Goal: Navigation & Orientation: Understand site structure

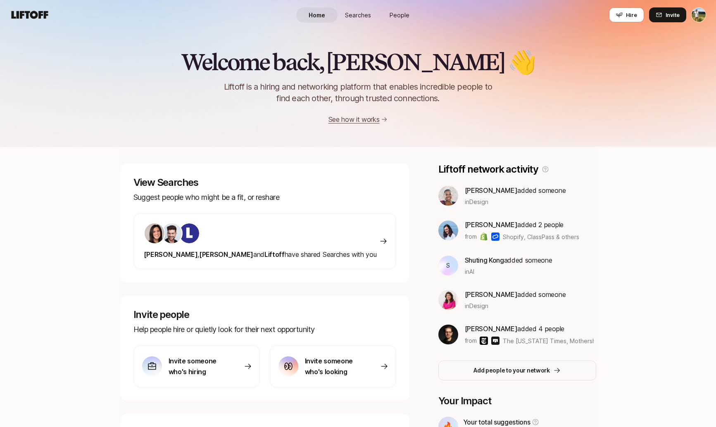
click at [364, 16] on span "Searches" at bounding box center [358, 15] width 26 height 9
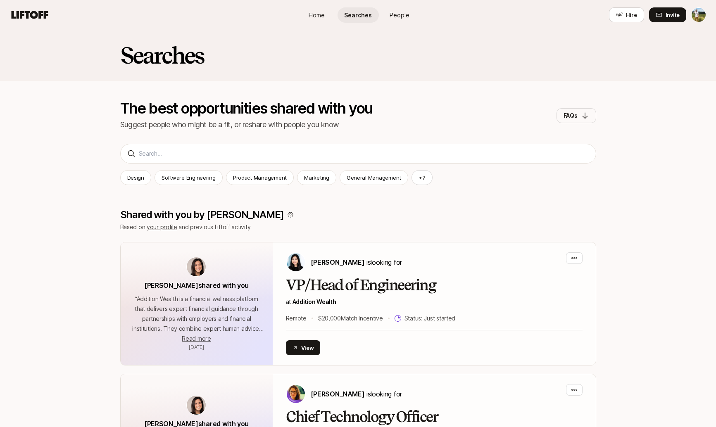
click at [389, 17] on link "People" at bounding box center [399, 14] width 41 height 15
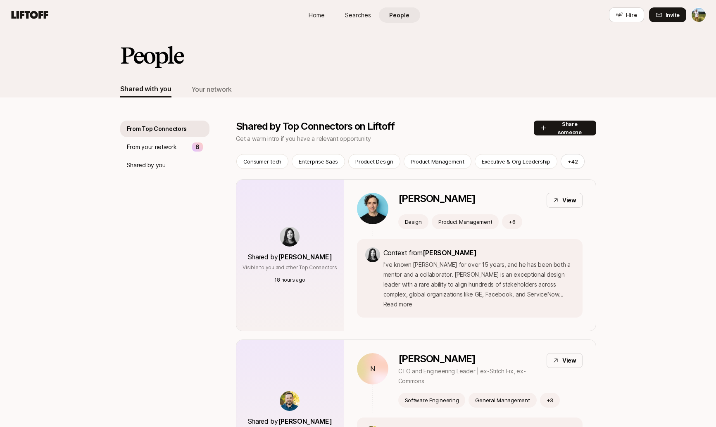
click at [380, 16] on link "People" at bounding box center [399, 14] width 41 height 15
click at [374, 15] on link "Searches" at bounding box center [357, 14] width 41 height 15
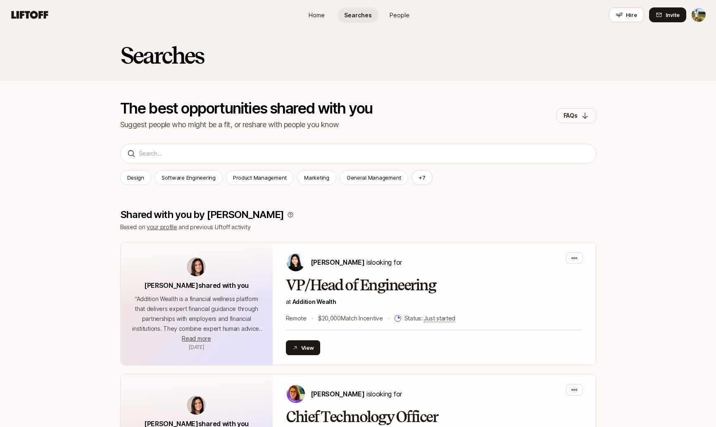
click at [397, 17] on span "People" at bounding box center [400, 15] width 20 height 9
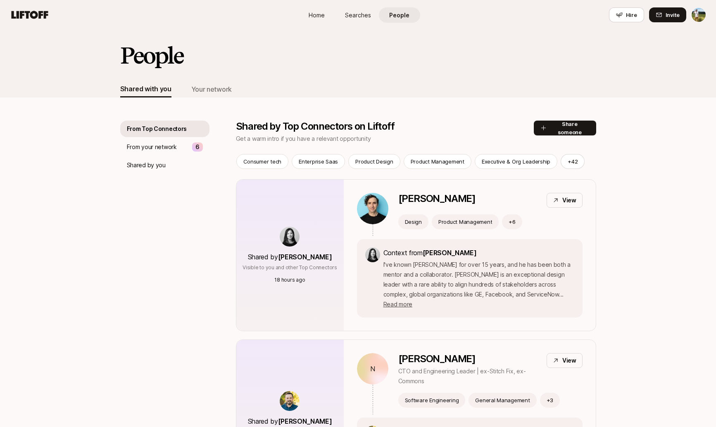
click at [330, 13] on link "Home" at bounding box center [316, 14] width 41 height 15
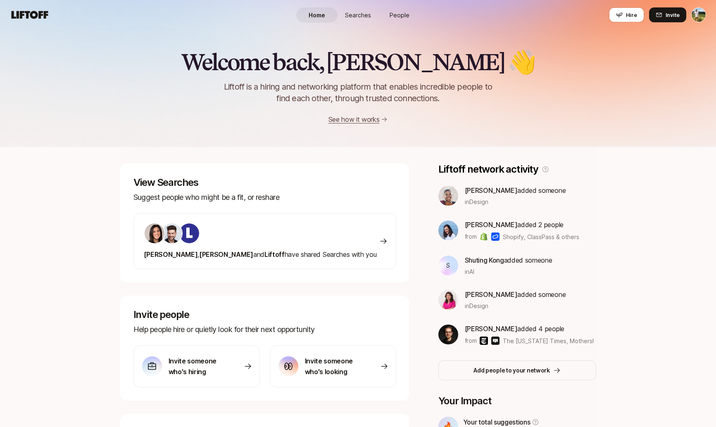
click at [366, 19] on span "Searches" at bounding box center [358, 15] width 26 height 9
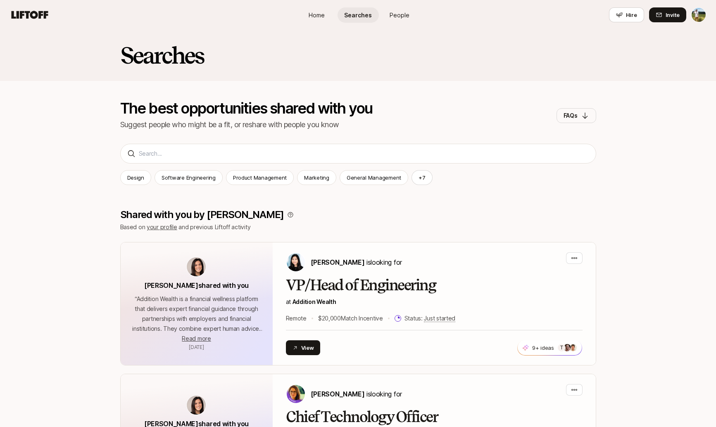
click at [397, 12] on span "People" at bounding box center [400, 15] width 20 height 9
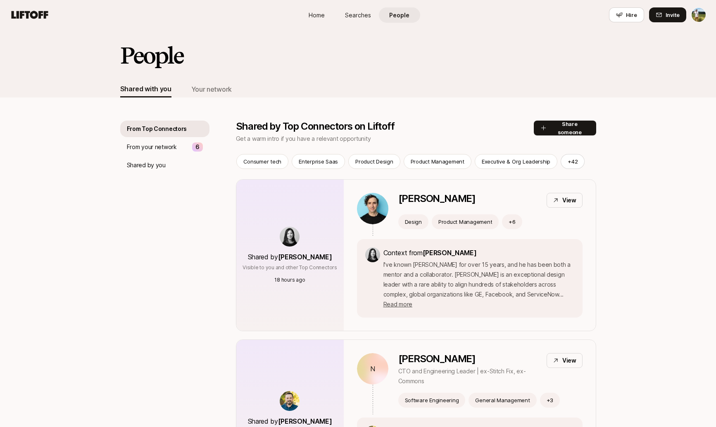
click at [304, 16] on link "Home" at bounding box center [316, 14] width 41 height 15
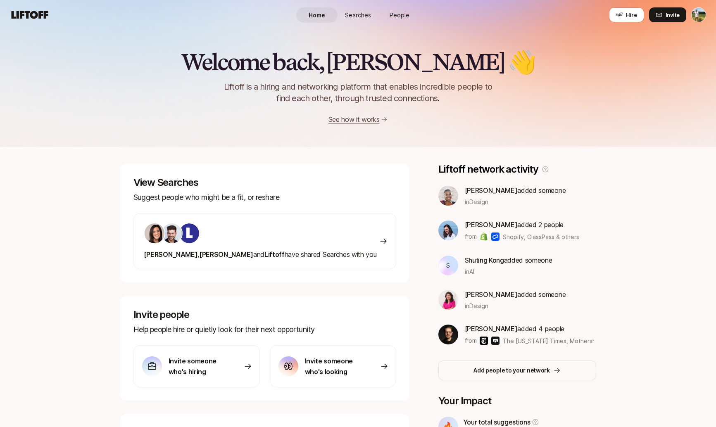
click at [367, 21] on link "Searches" at bounding box center [357, 14] width 41 height 15
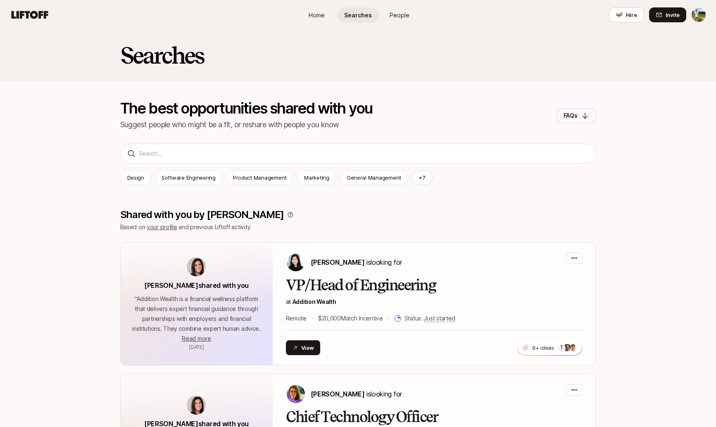
click at [399, 17] on span "People" at bounding box center [400, 15] width 20 height 9
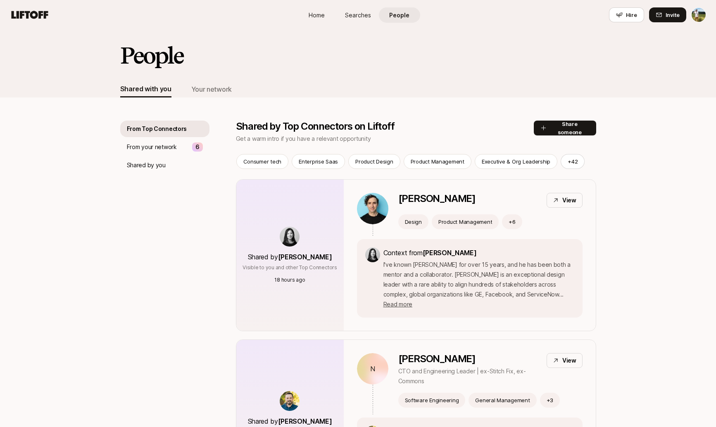
click at [357, 14] on span "Searches" at bounding box center [358, 15] width 26 height 9
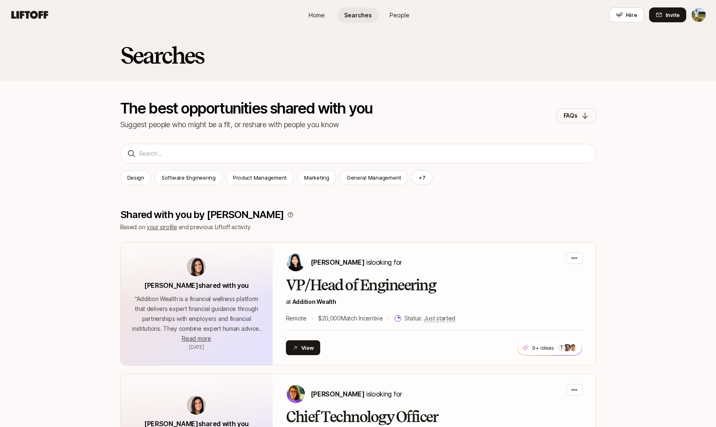
click at [333, 17] on link "Home" at bounding box center [316, 14] width 41 height 15
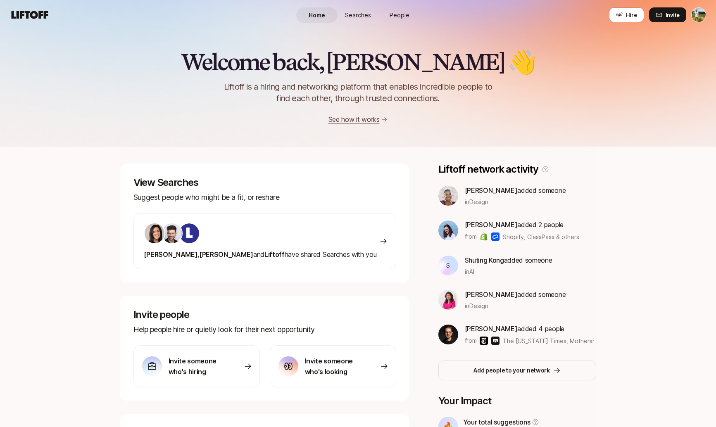
click at [362, 14] on span "Searches" at bounding box center [358, 15] width 26 height 9
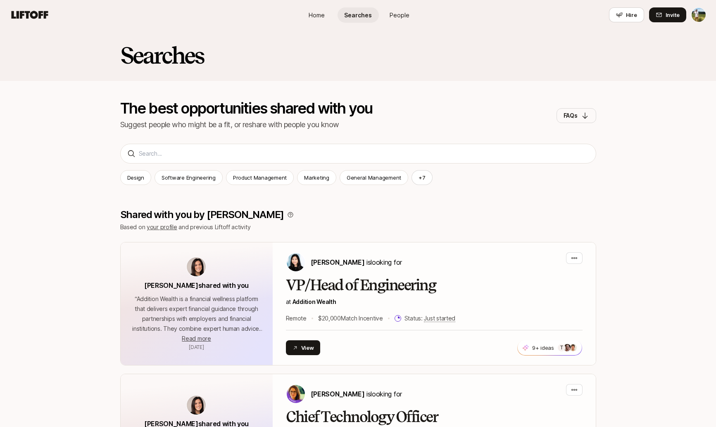
click at [388, 14] on link "People" at bounding box center [399, 14] width 41 height 15
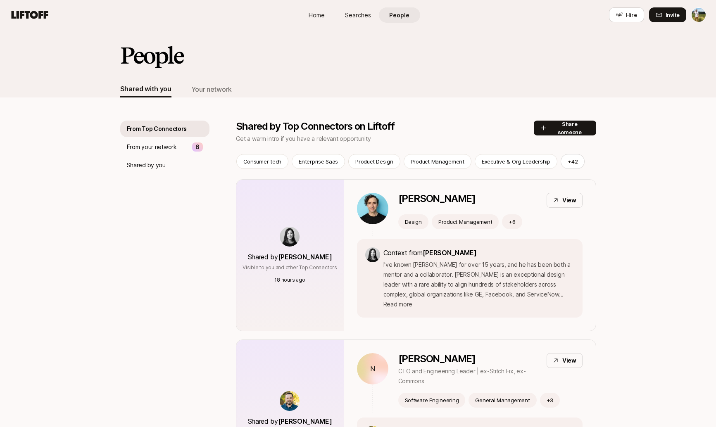
click at [354, 13] on span "Searches" at bounding box center [358, 15] width 26 height 9
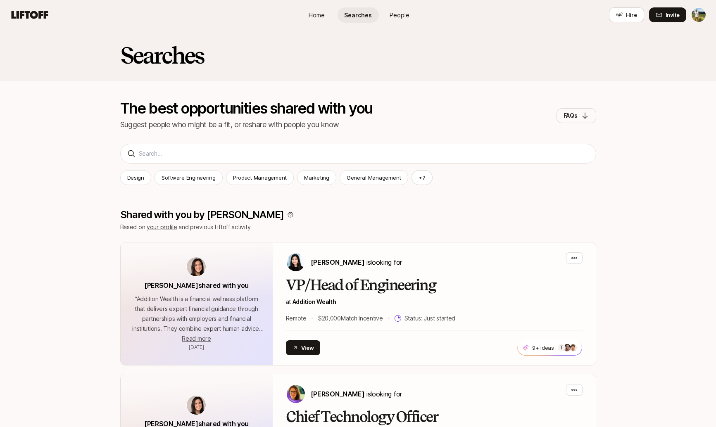
click at [325, 14] on link "Home" at bounding box center [316, 14] width 41 height 15
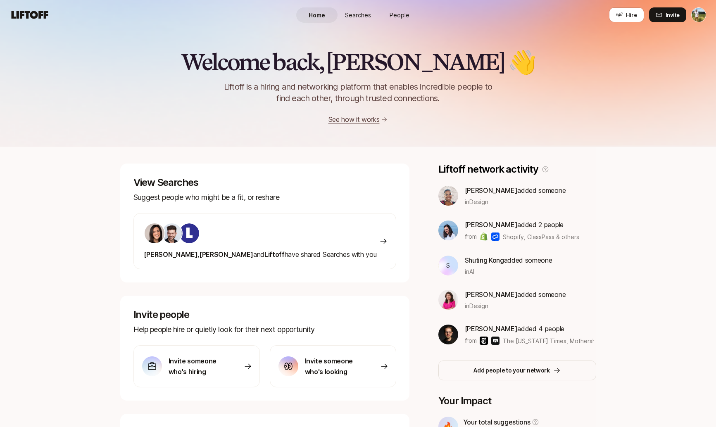
click at [354, 14] on span "Searches" at bounding box center [358, 15] width 26 height 9
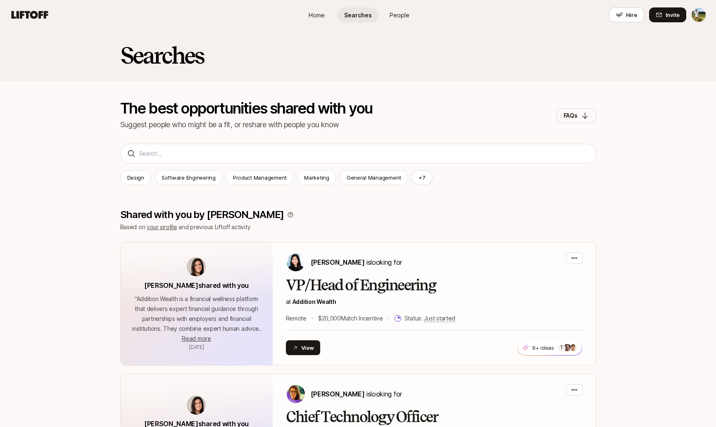
click at [397, 14] on span "People" at bounding box center [400, 15] width 20 height 9
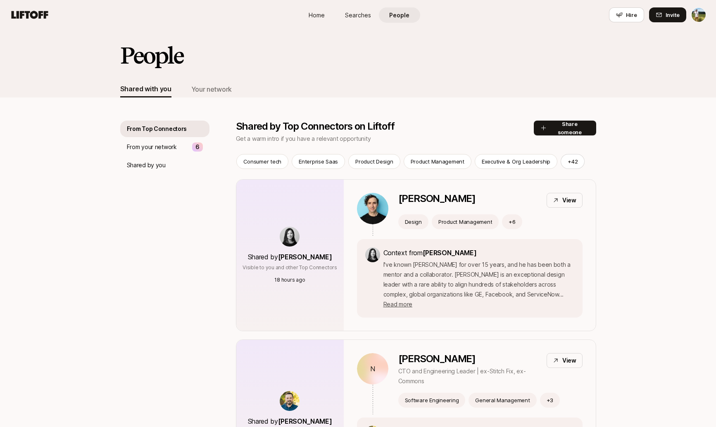
click at [309, 26] on div "Home Searches People Hire" at bounding box center [358, 15] width 124 height 30
click at [321, 19] on span "Home" at bounding box center [317, 15] width 16 height 9
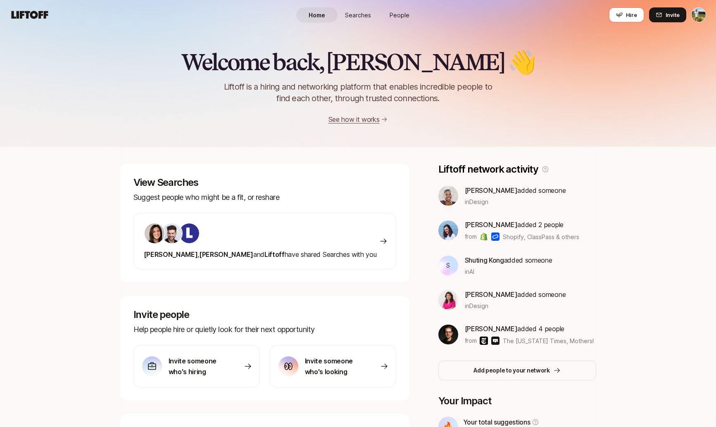
click at [359, 19] on span "Searches" at bounding box center [358, 15] width 26 height 9
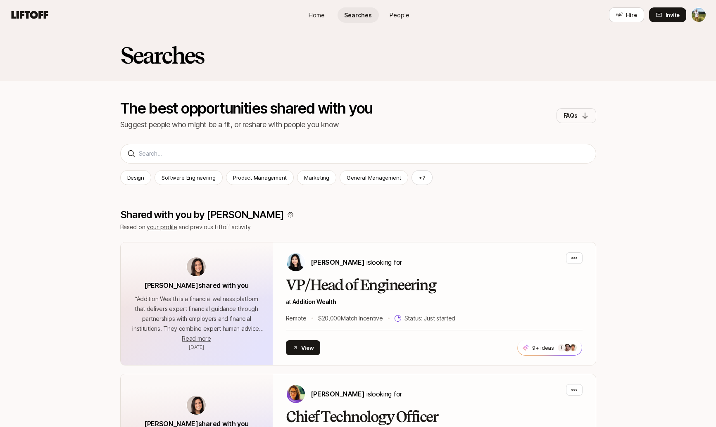
click at [405, 15] on span "People" at bounding box center [400, 15] width 20 height 9
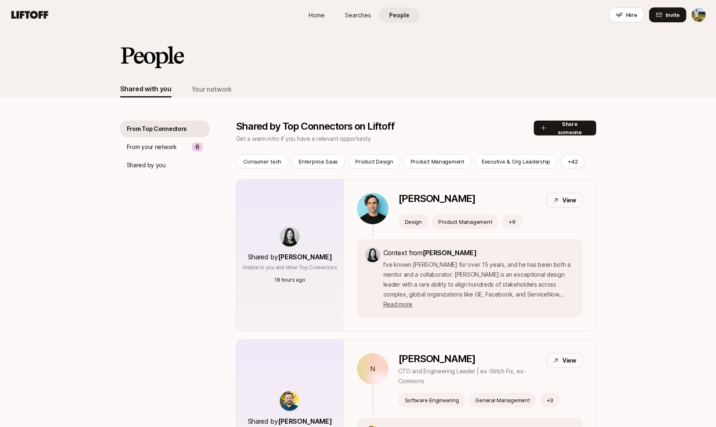
click at [336, 17] on link "Home" at bounding box center [316, 14] width 41 height 15
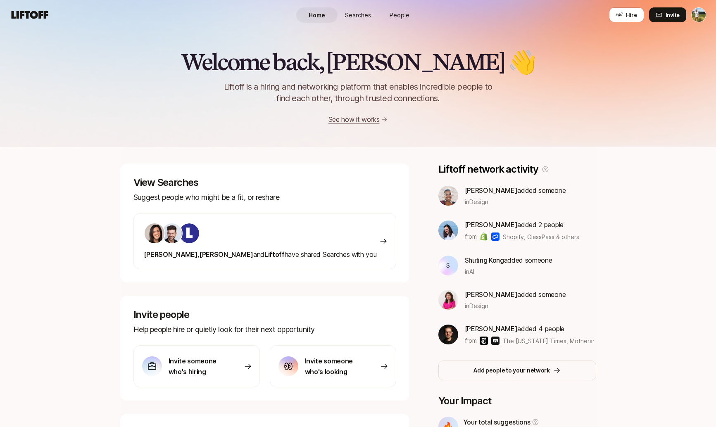
click at [401, 12] on span "People" at bounding box center [400, 15] width 20 height 9
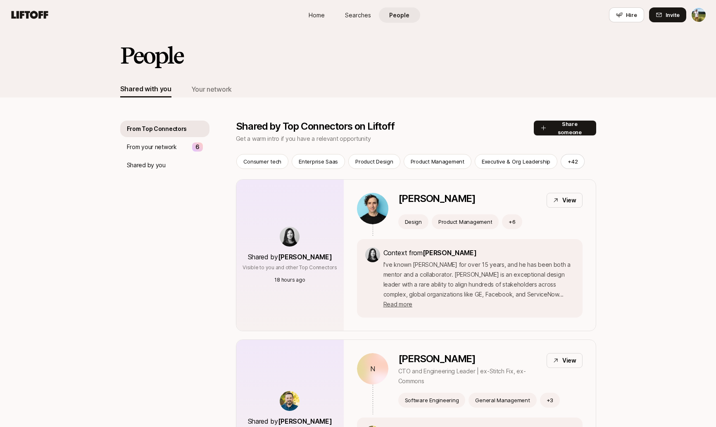
click at [703, 11] on html "Home Searches People Hire Home Searches People Hire Hire Invite People Shared w…" at bounding box center [358, 213] width 716 height 427
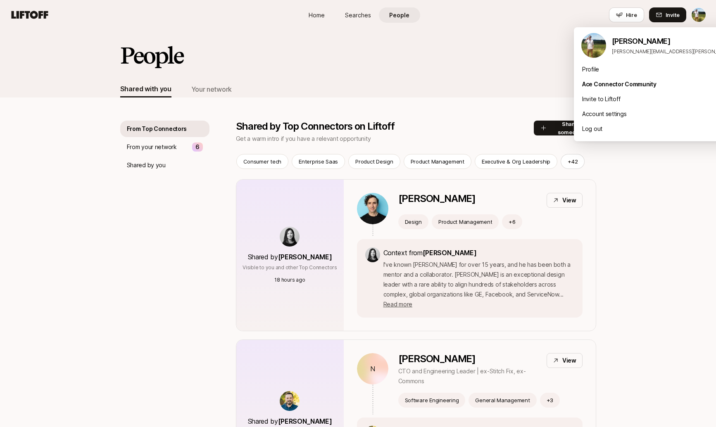
click at [703, 11] on html "Home Searches People Hire Home Searches People Hire Hire Invite People Shared w…" at bounding box center [358, 213] width 716 height 427
